Goal: Information Seeking & Learning: Check status

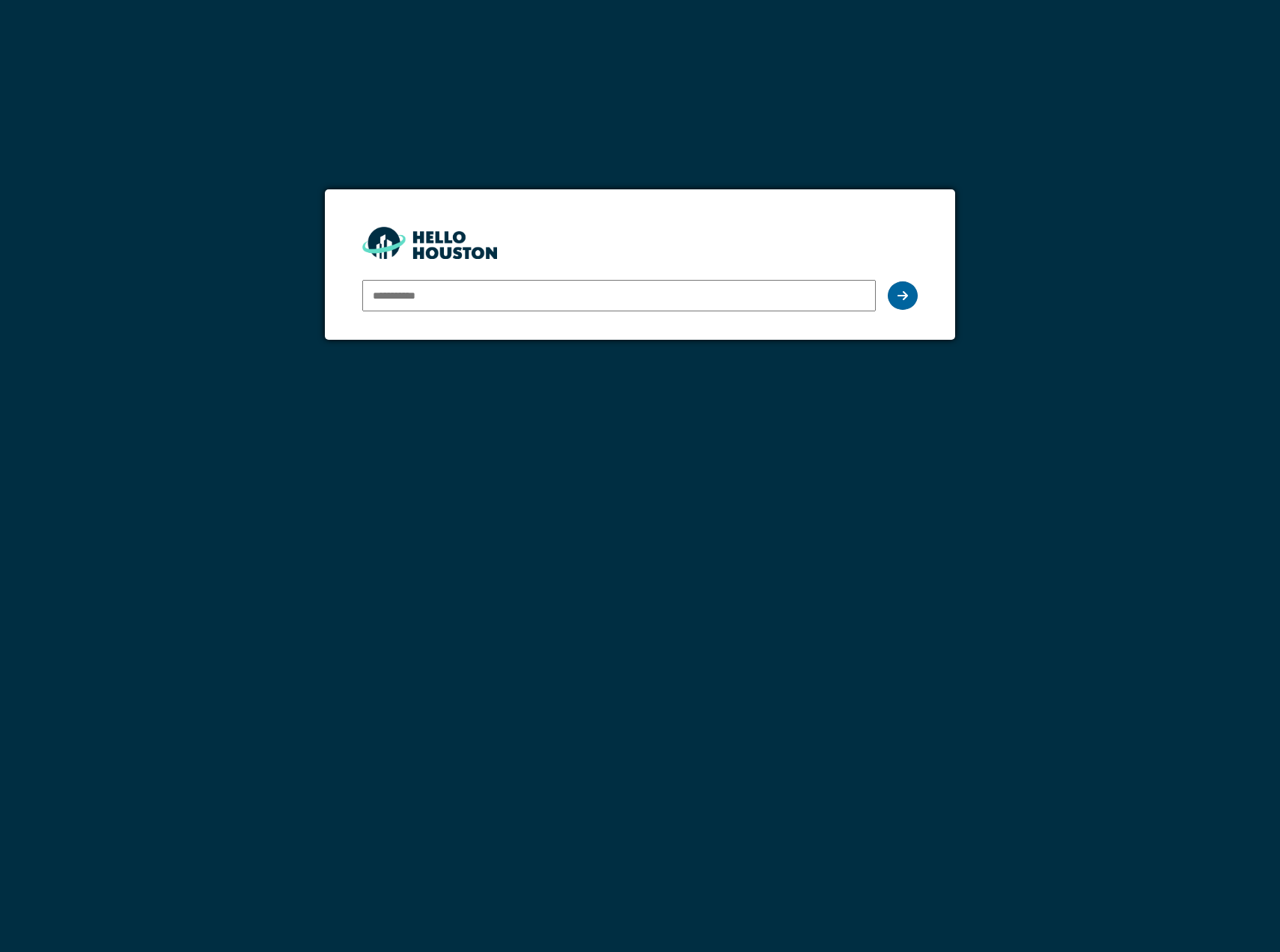
type input "**********"
click at [907, 290] on icon at bounding box center [903, 296] width 10 height 12
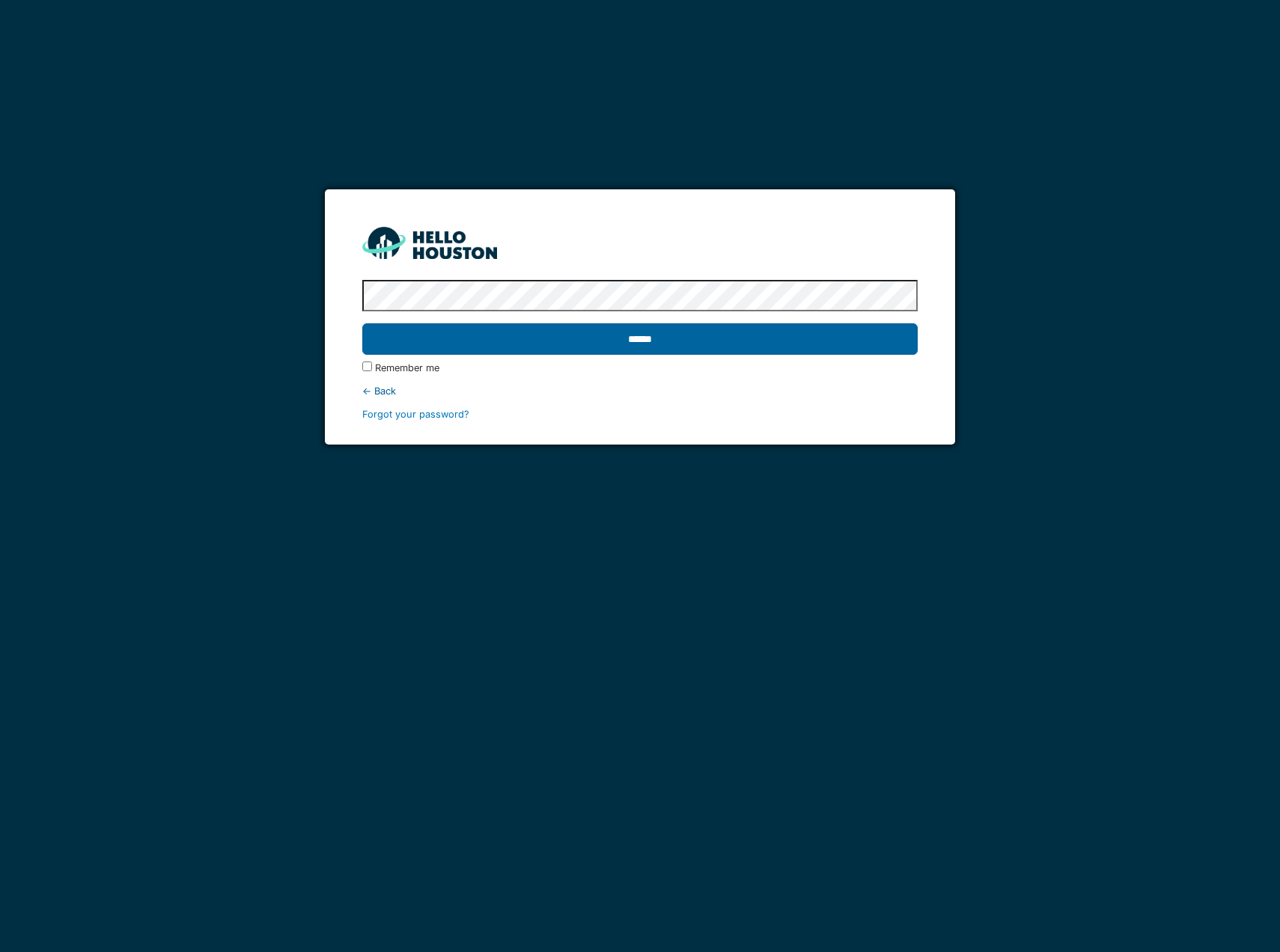
click at [633, 350] on input "******" at bounding box center [640, 339] width 555 height 31
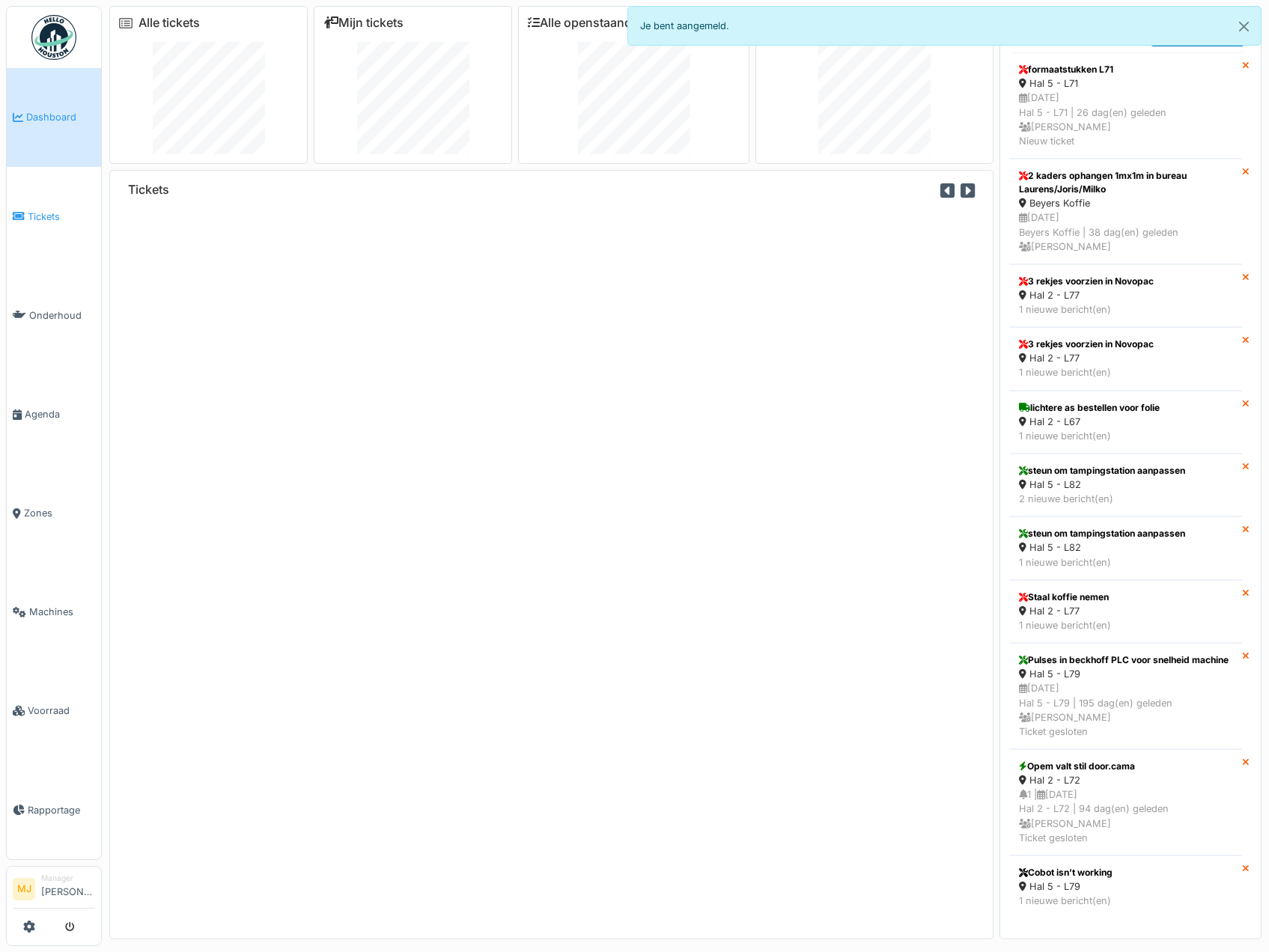
click at [62, 209] on span "Tickets" at bounding box center [62, 216] width 68 height 14
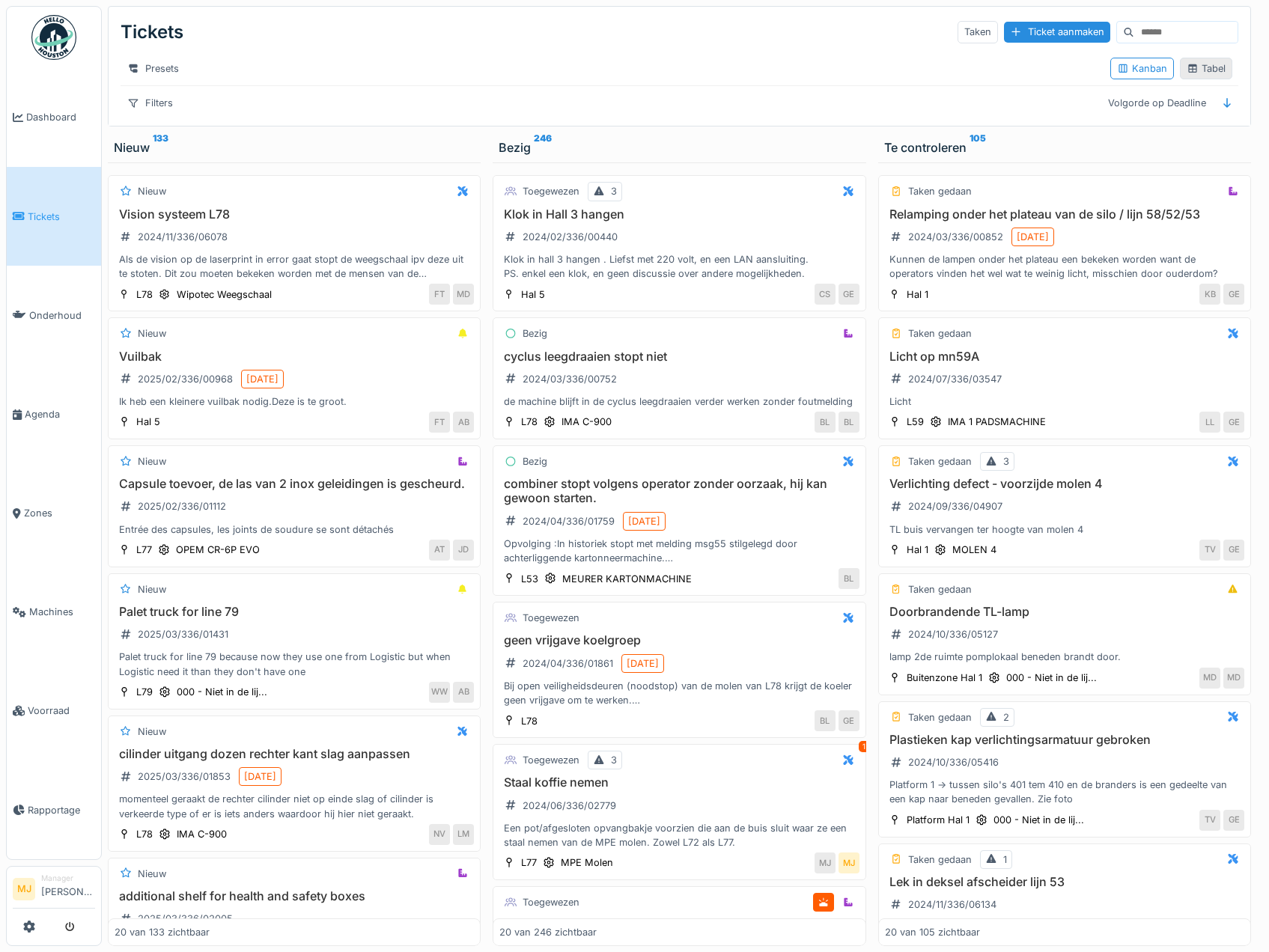
click at [1180, 70] on div "Tabel" at bounding box center [1206, 68] width 52 height 22
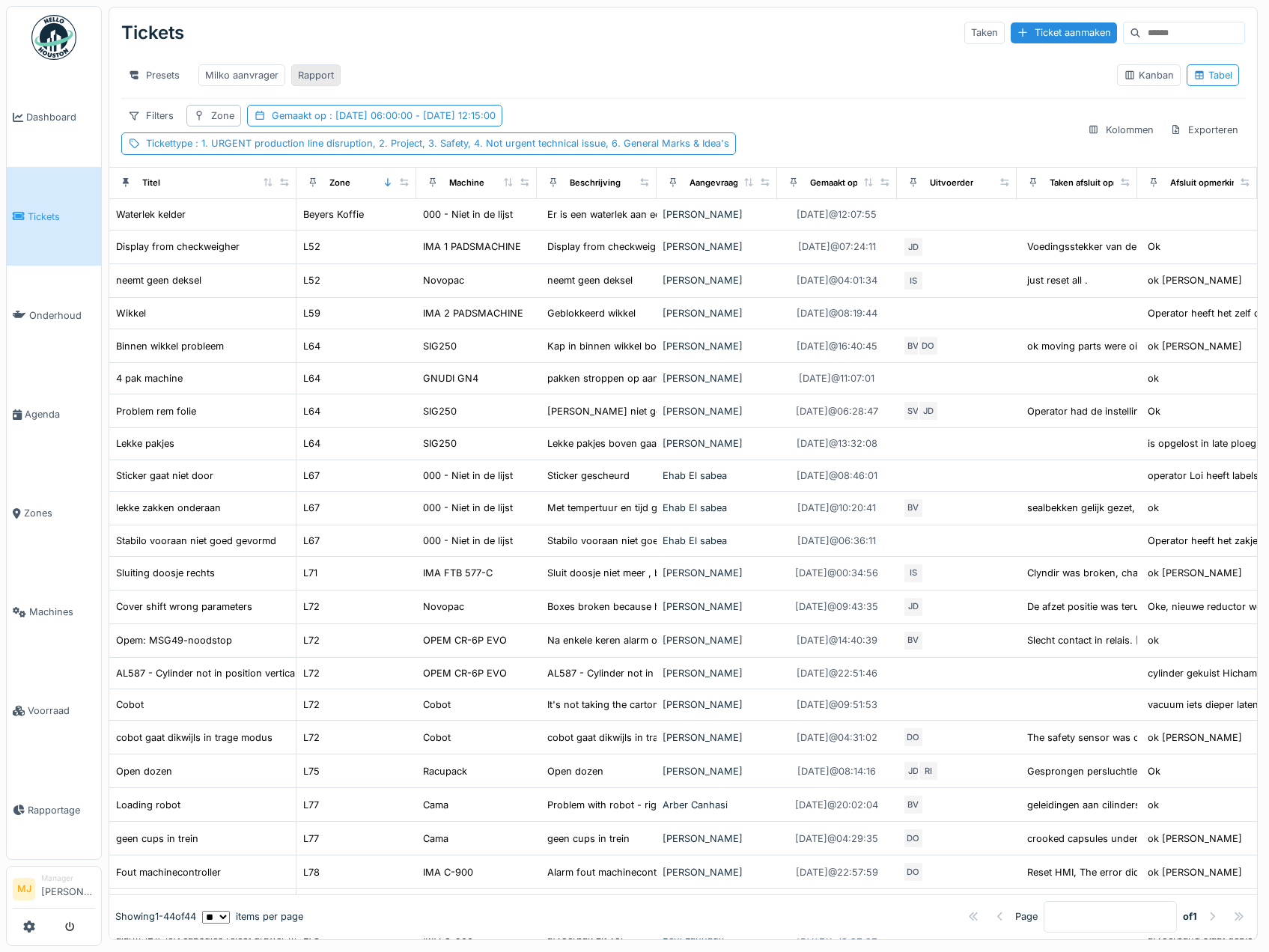
click at [327, 78] on div "Rapport" at bounding box center [315, 75] width 36 height 14
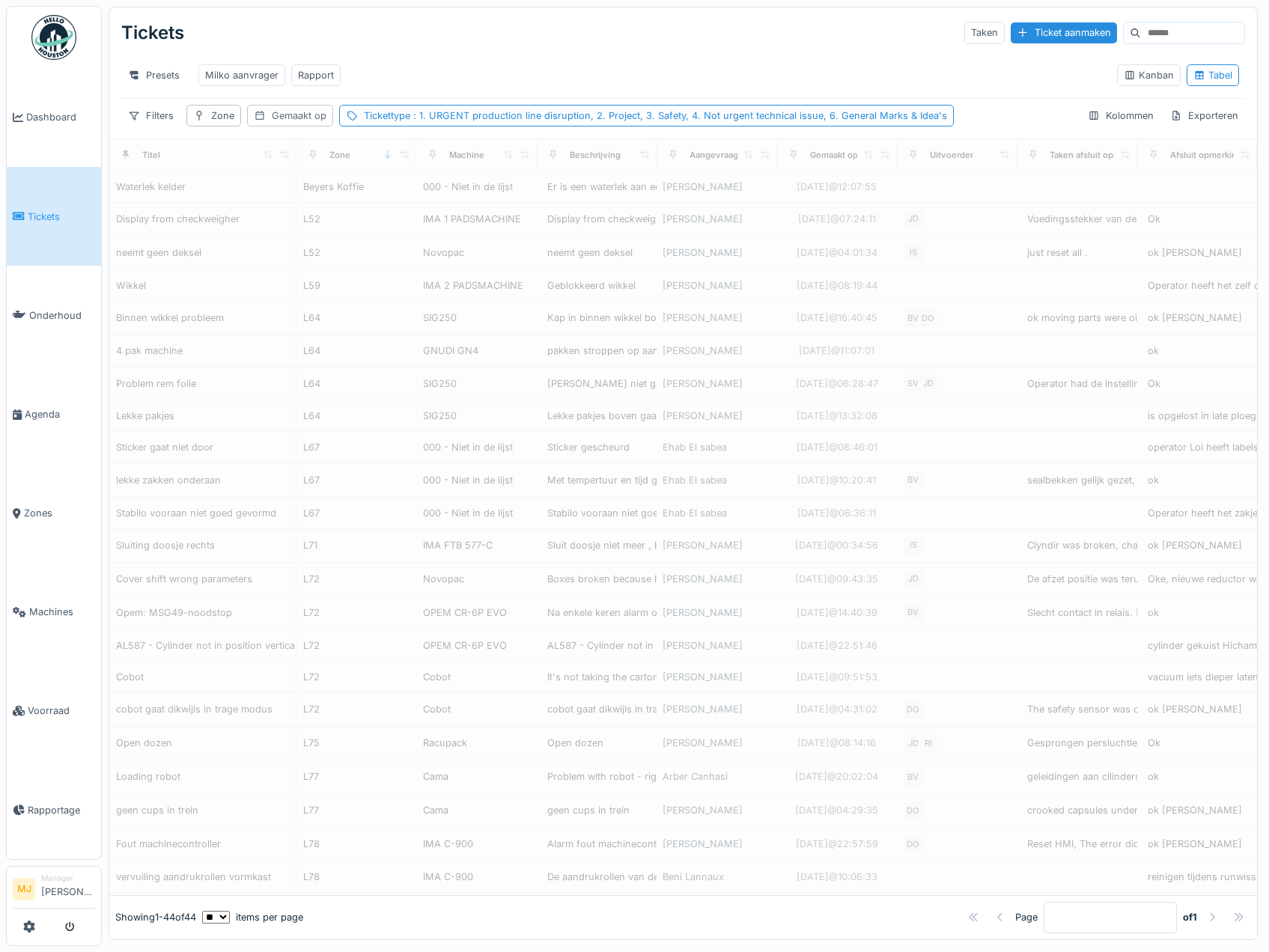
click at [296, 122] on div "Gemaakt op" at bounding box center [299, 115] width 55 height 14
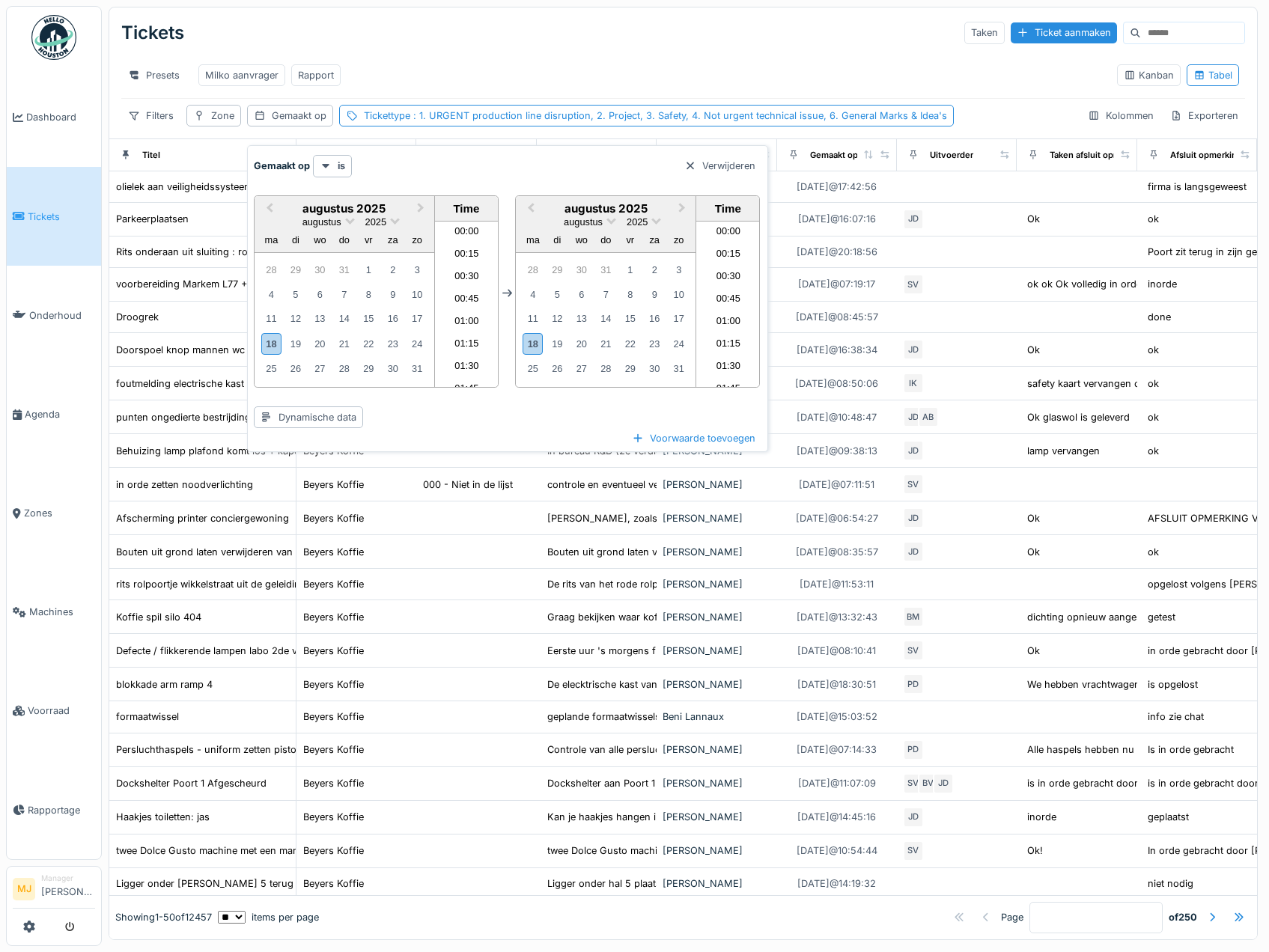
scroll to position [1231, 0]
click at [265, 342] on div "18" at bounding box center [271, 344] width 20 height 22
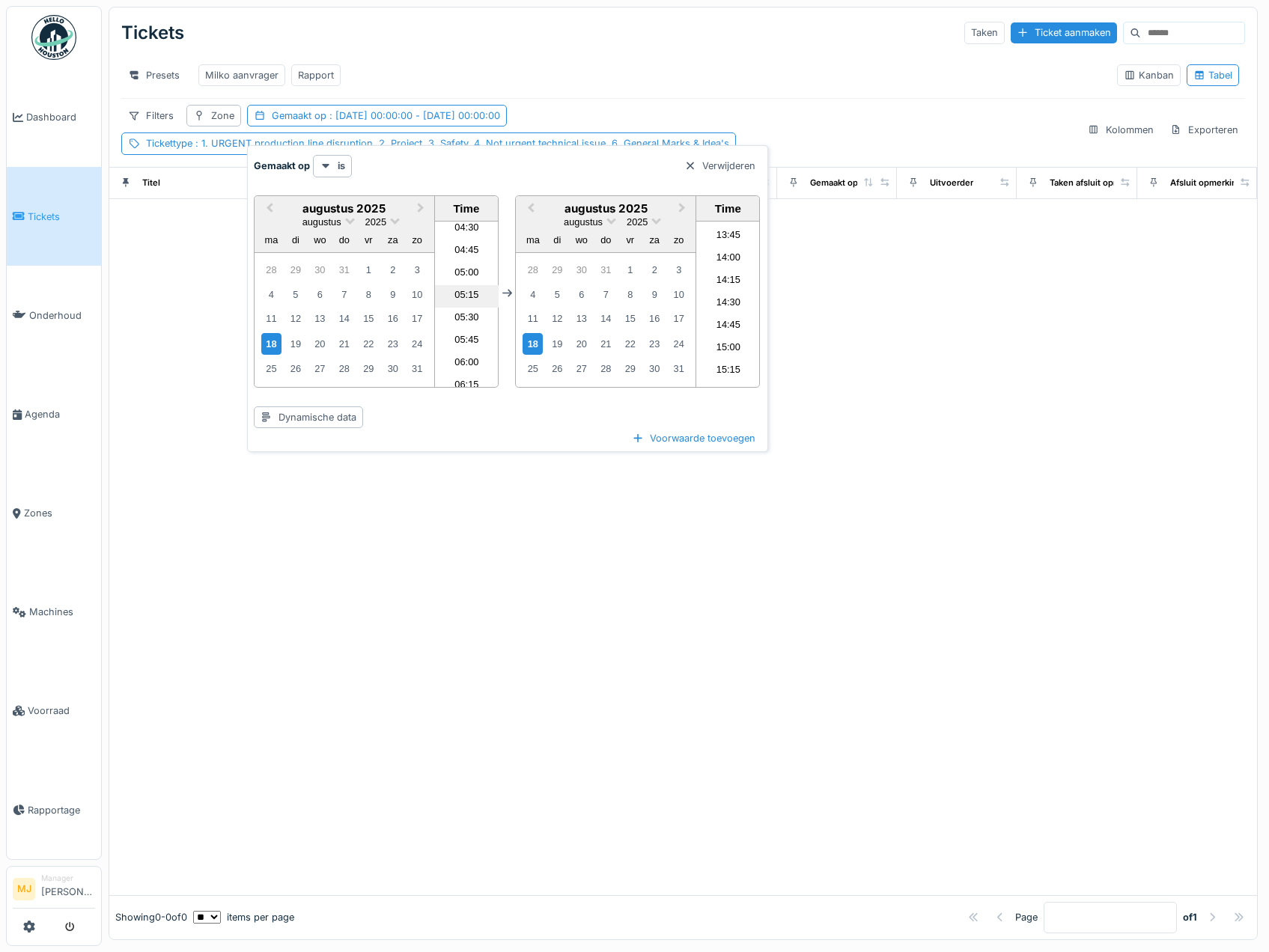
scroll to position [0, 0]
click at [458, 255] on li "00:15" at bounding box center [466, 255] width 63 height 23
click at [561, 345] on div "19" at bounding box center [556, 344] width 20 height 20
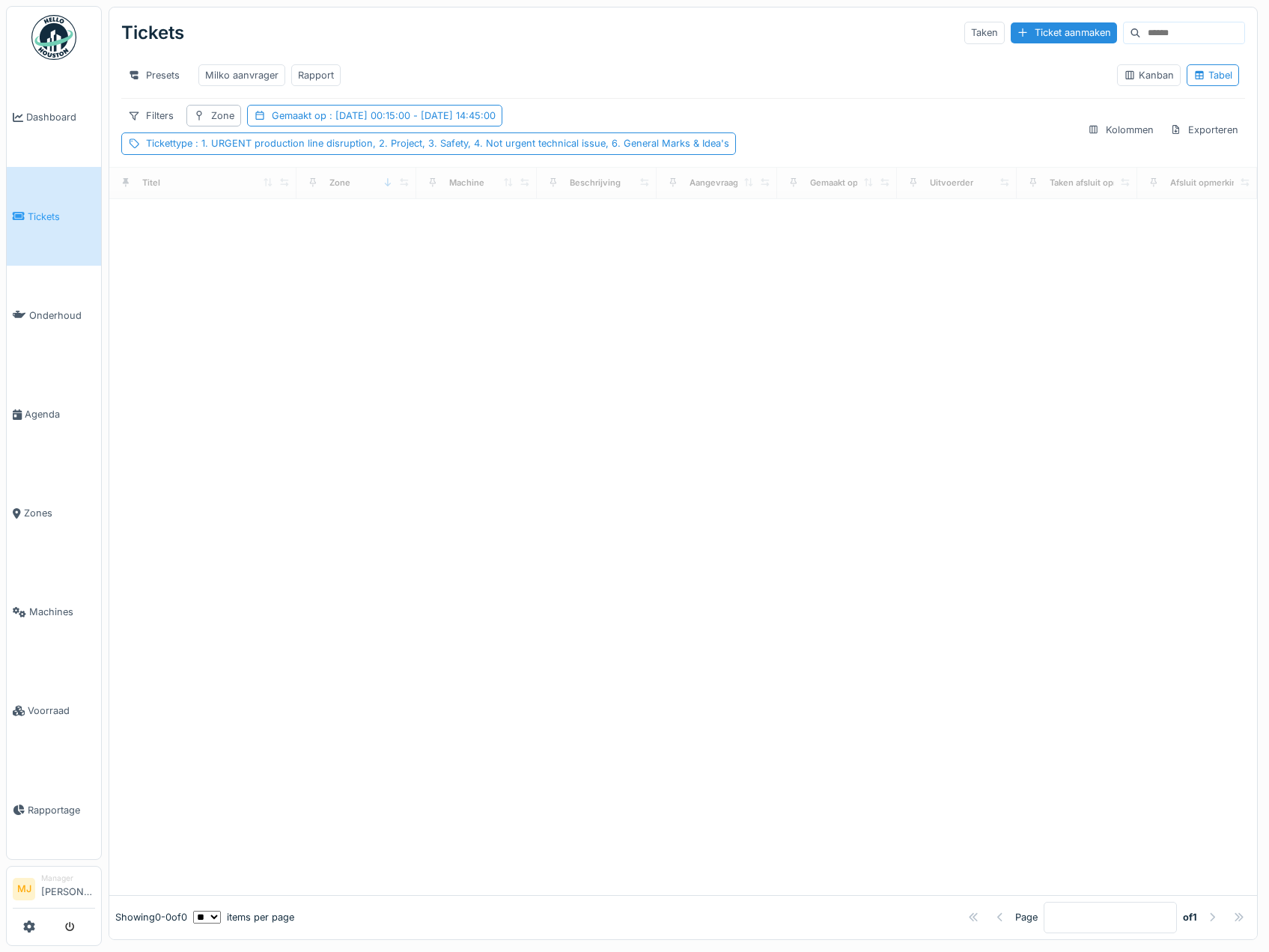
click at [666, 68] on div "Presets Milko aanvrager Rapport" at bounding box center [613, 75] width 983 height 34
click at [306, 122] on div "Gemaakt op : [DATE] 00:15:00 - [DATE] 14:45:00" at bounding box center [384, 115] width 224 height 14
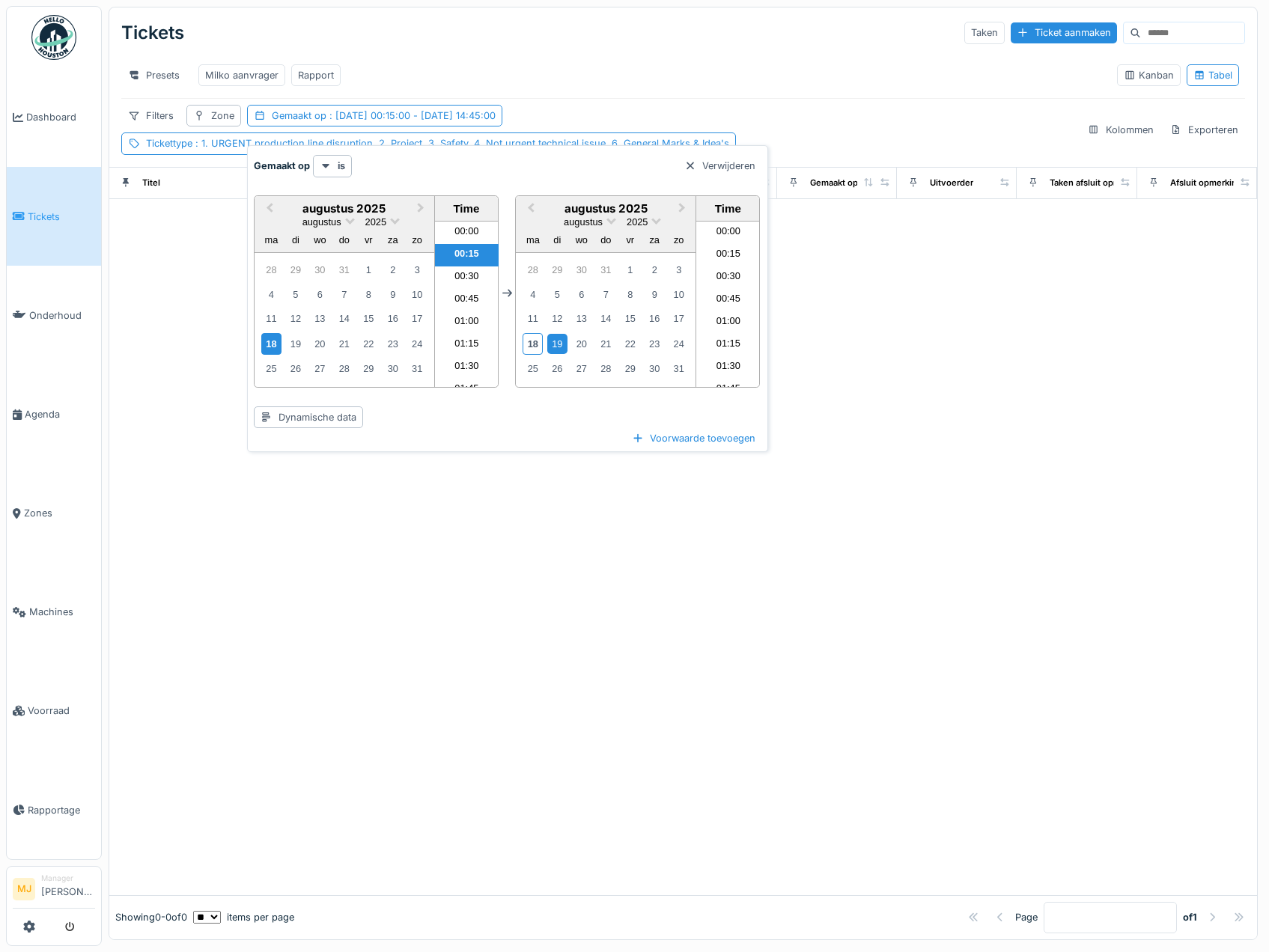
scroll to position [1253, 0]
click at [458, 329] on li "01:00" at bounding box center [466, 323] width 63 height 23
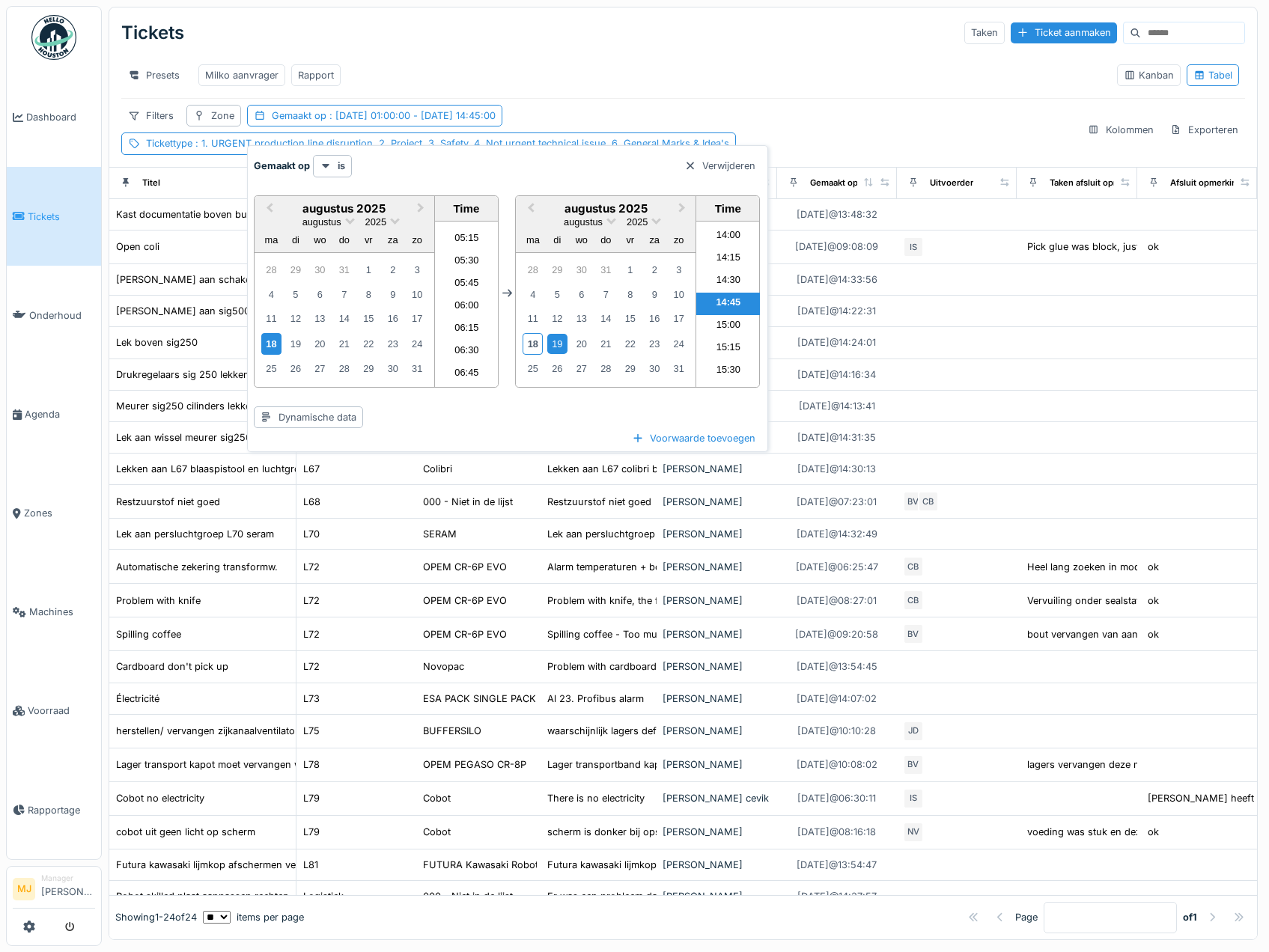
scroll to position [374, 0]
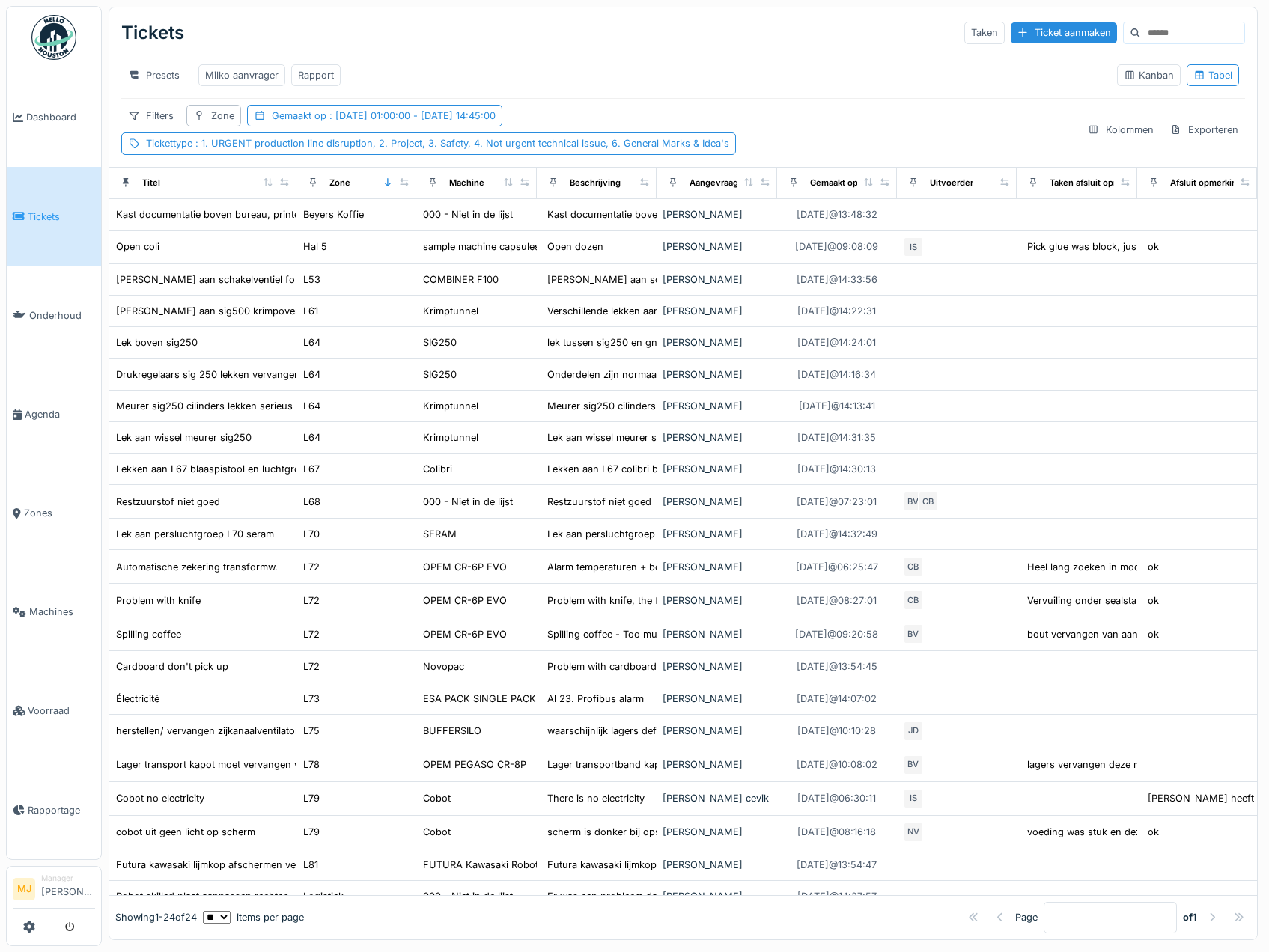
click at [787, 116] on div "Filters Zone Gemaakt op : [DATE] 01:00:00 - [DATE] 14:45:00 Tickettype : 1. URG…" at bounding box center [598, 129] width 954 height 49
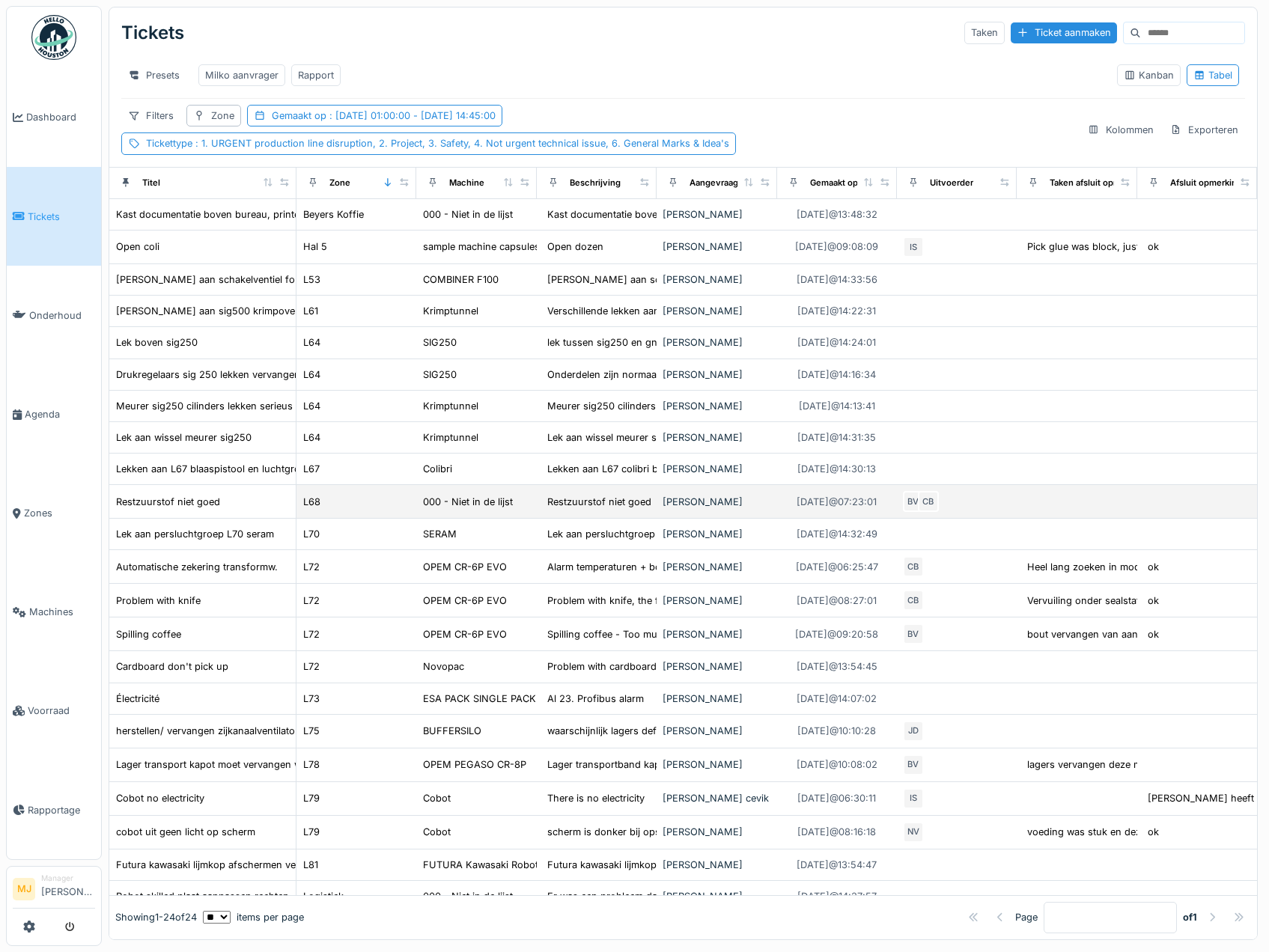
click at [261, 509] on div "Restzuurstof niet goed" at bounding box center [202, 502] width 174 height 16
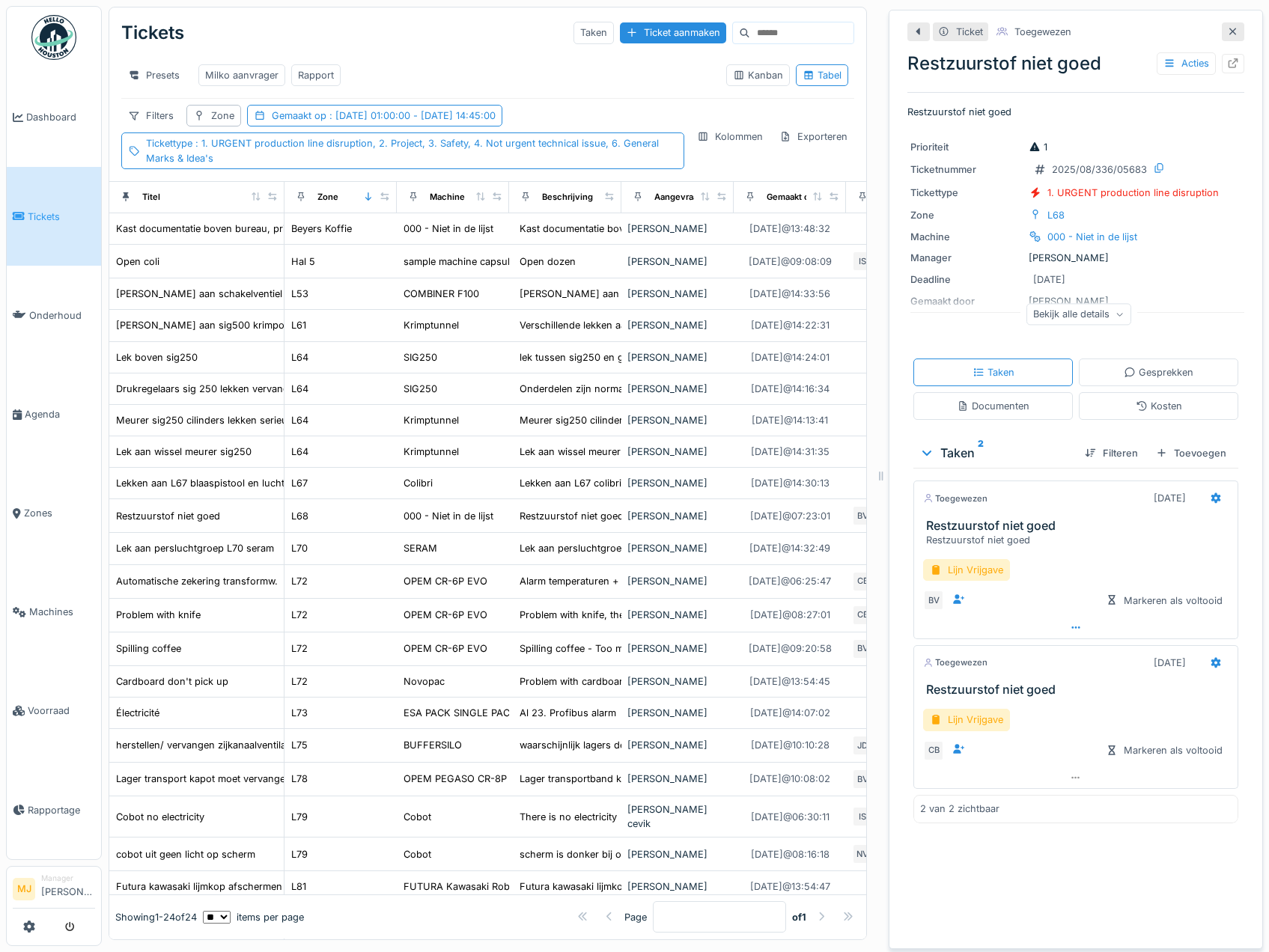
scroll to position [11, 0]
click at [931, 807] on div "2 van 2 zichtbaar" at bounding box center [959, 809] width 79 height 14
click at [1082, 306] on div "Bekijk alle details" at bounding box center [1078, 313] width 105 height 22
